Goal: Information Seeking & Learning: Learn about a topic

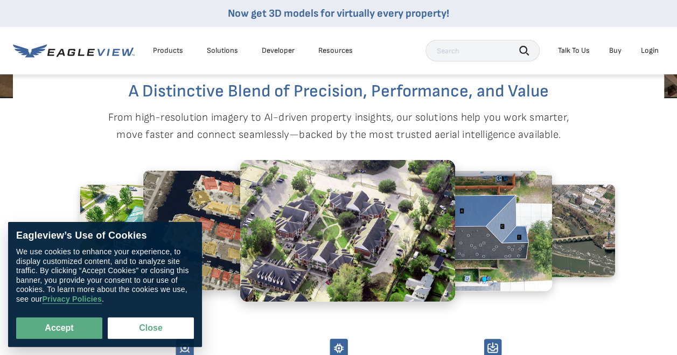
scroll to position [485, 0]
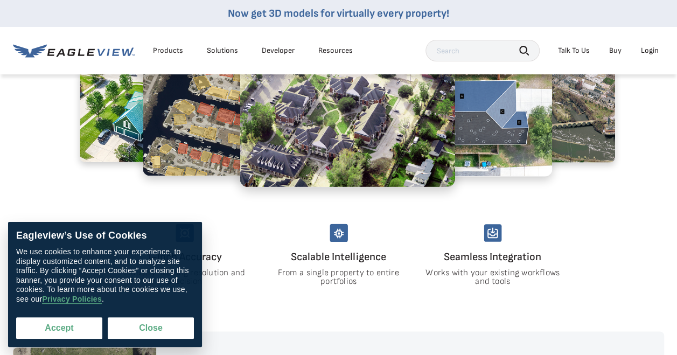
click at [83, 334] on button "Accept" at bounding box center [59, 328] width 86 height 22
checkbox input "true"
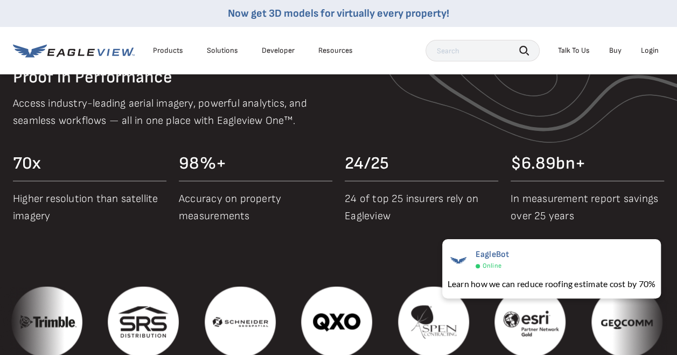
scroll to position [847, 0]
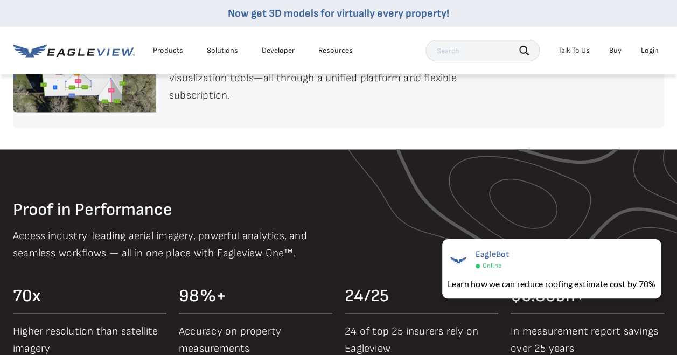
click at [220, 52] on div "Solutions" at bounding box center [222, 51] width 31 height 10
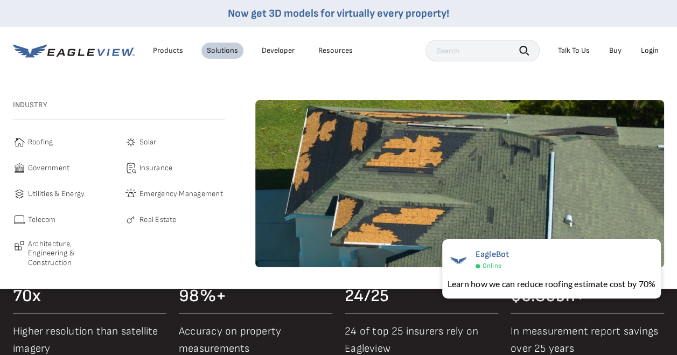
click at [157, 167] on span "Insurance" at bounding box center [155, 168] width 33 height 13
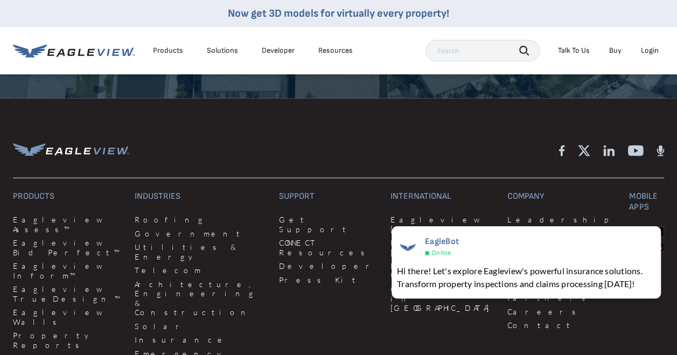
scroll to position [3284, 0]
